Goal: Check status

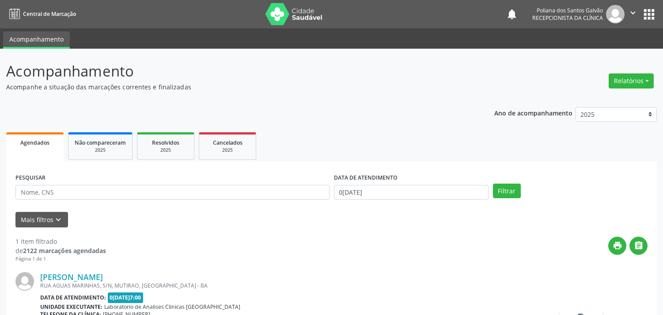
click at [179, 191] on input "text" at bounding box center [172, 192] width 314 height 15
type input "[PERSON_NAME]"
click at [493, 183] on button "Filtrar" at bounding box center [507, 190] width 28 height 15
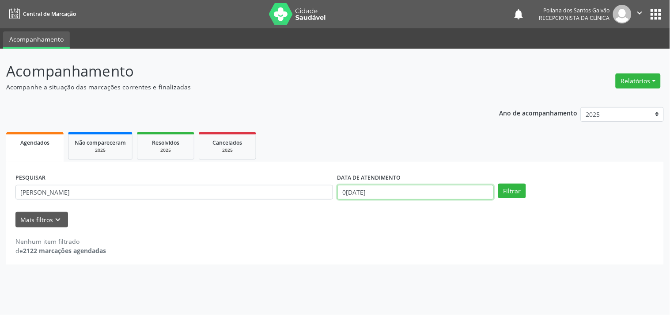
click at [436, 189] on input "0[DATE]" at bounding box center [416, 192] width 156 height 15
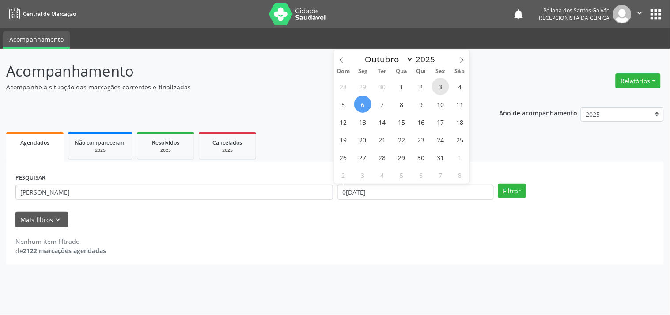
click at [435, 82] on span "3" at bounding box center [440, 86] width 17 height 17
type input "[DATE]"
click at [435, 82] on span "3" at bounding box center [440, 86] width 17 height 17
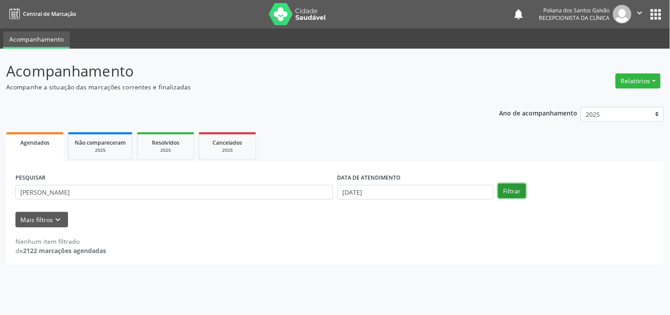
click at [509, 197] on button "Filtrar" at bounding box center [512, 190] width 28 height 15
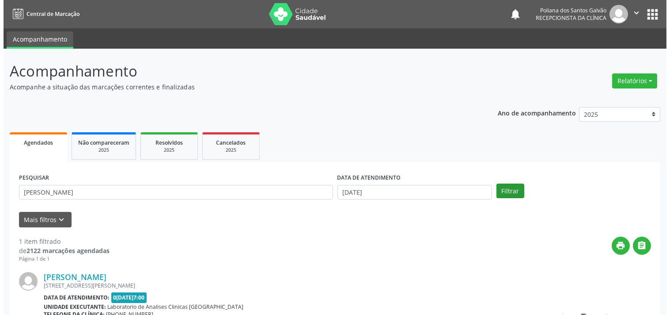
scroll to position [82, 0]
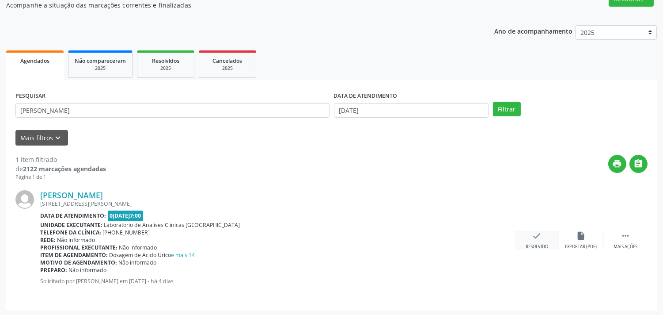
click at [531, 233] on div "check Resolvido" at bounding box center [537, 240] width 44 height 19
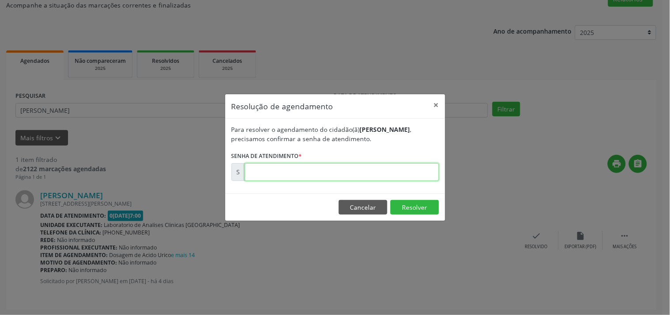
click at [419, 173] on input "text" at bounding box center [342, 172] width 194 height 18
type input "00180071"
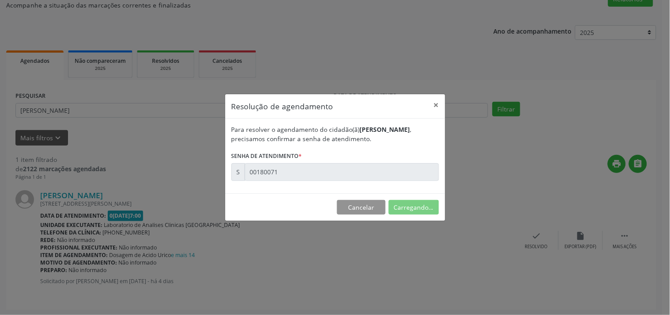
scroll to position [0, 0]
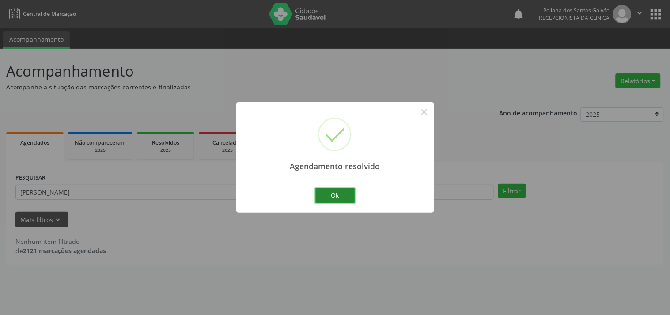
click at [348, 193] on button "Ok" at bounding box center [335, 195] width 40 height 15
